Goal: Task Accomplishment & Management: Manage account settings

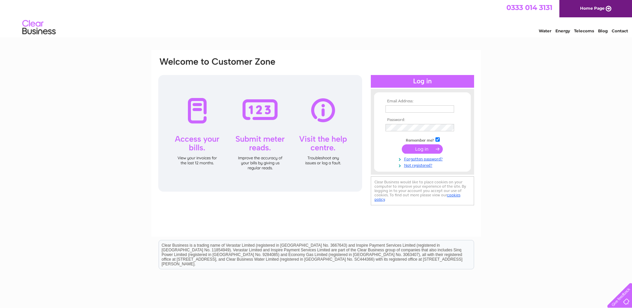
type input "glasgow@calbarrie.com"
click at [419, 147] on input "submit" at bounding box center [422, 148] width 41 height 9
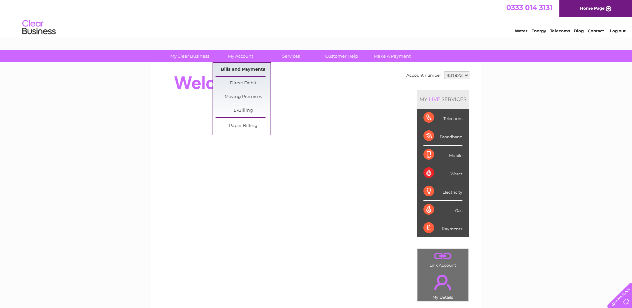
click at [246, 69] on link "Bills and Payments" at bounding box center [243, 69] width 55 height 13
click at [240, 66] on link "Bills and Payments" at bounding box center [243, 69] width 55 height 13
click at [236, 69] on link "Bills and Payments" at bounding box center [243, 69] width 55 height 13
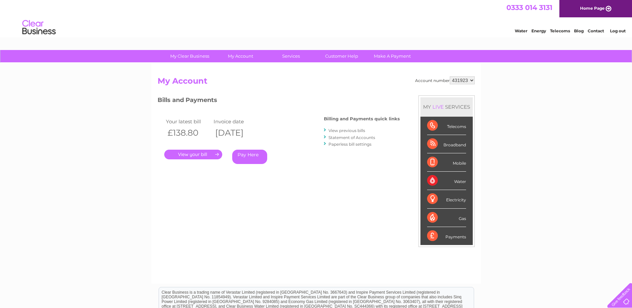
click at [191, 154] on link "." at bounding box center [193, 155] width 58 height 10
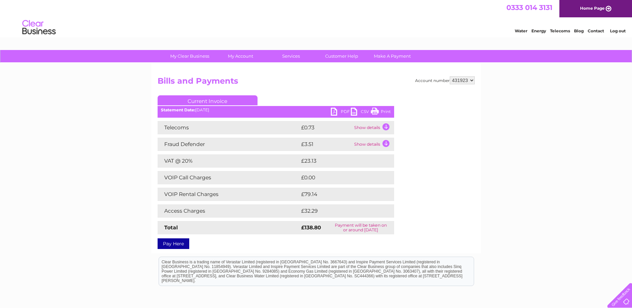
click at [337, 109] on link "PDF" at bounding box center [341, 113] width 20 height 10
click at [615, 29] on link "Log out" at bounding box center [618, 30] width 16 height 5
